Goal: Check status: Check status

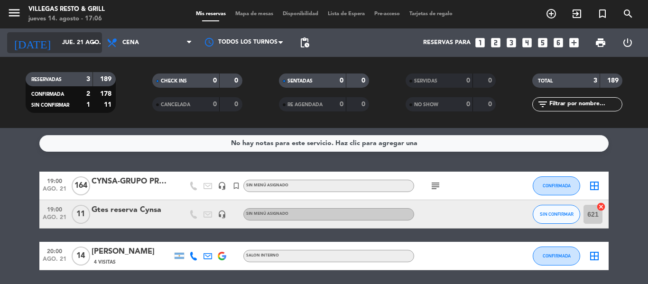
click at [75, 37] on input "jue. 21 ago." at bounding box center [97, 43] width 80 height 16
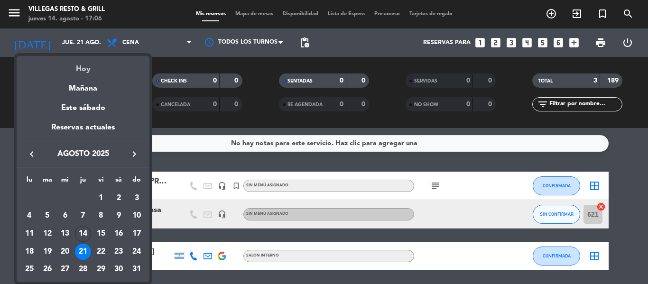
click at [103, 67] on div "Hoy" at bounding box center [83, 65] width 133 height 19
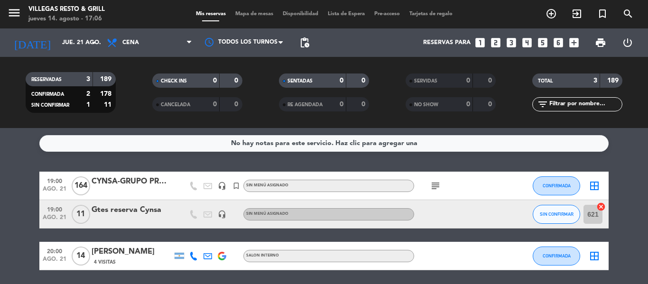
type input "jue. 14 ago."
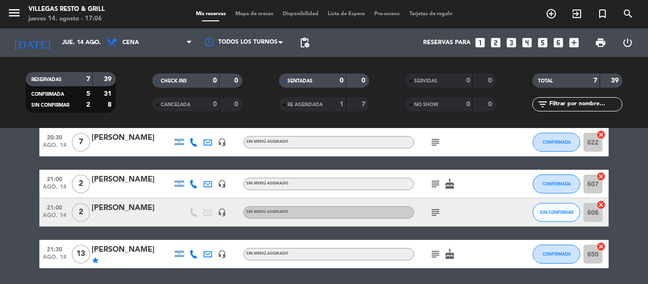
scroll to position [174, 0]
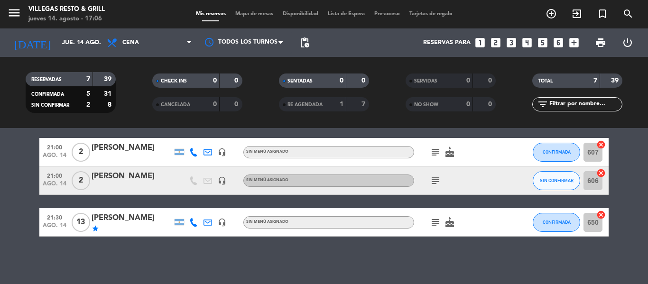
click at [432, 222] on icon "subject" at bounding box center [435, 222] width 11 height 11
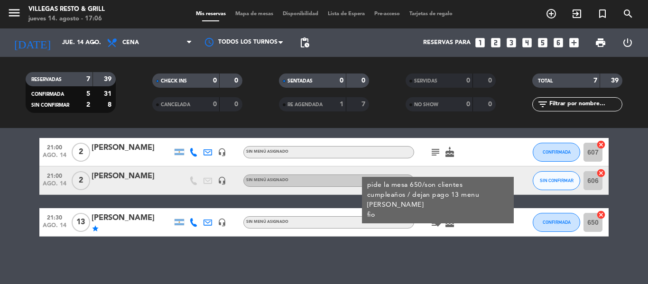
scroll to position [79, 0]
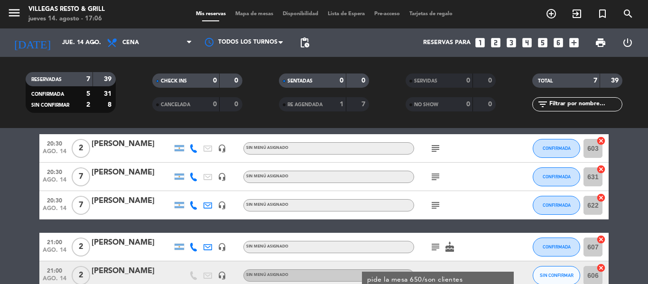
click at [435, 204] on icon "subject" at bounding box center [435, 205] width 11 height 11
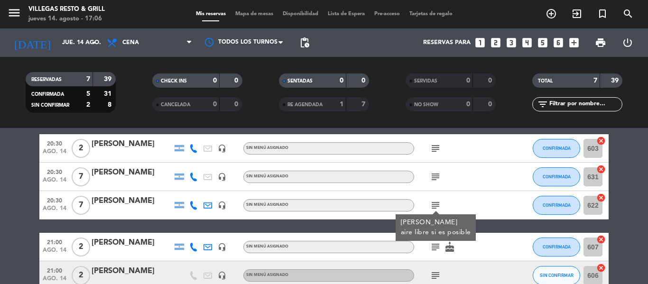
click at [436, 178] on icon "subject" at bounding box center [435, 176] width 11 height 11
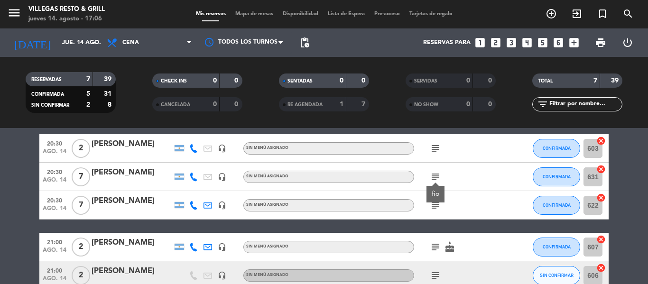
click at [441, 143] on span "subject" at bounding box center [436, 148] width 14 height 11
click at [437, 148] on icon "subject" at bounding box center [435, 148] width 11 height 11
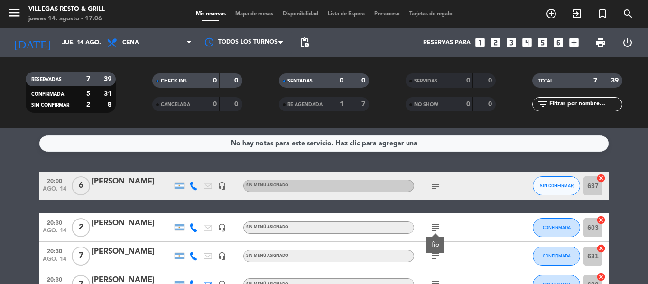
click at [439, 185] on icon "subject" at bounding box center [435, 185] width 11 height 11
